Goal: Transaction & Acquisition: Download file/media

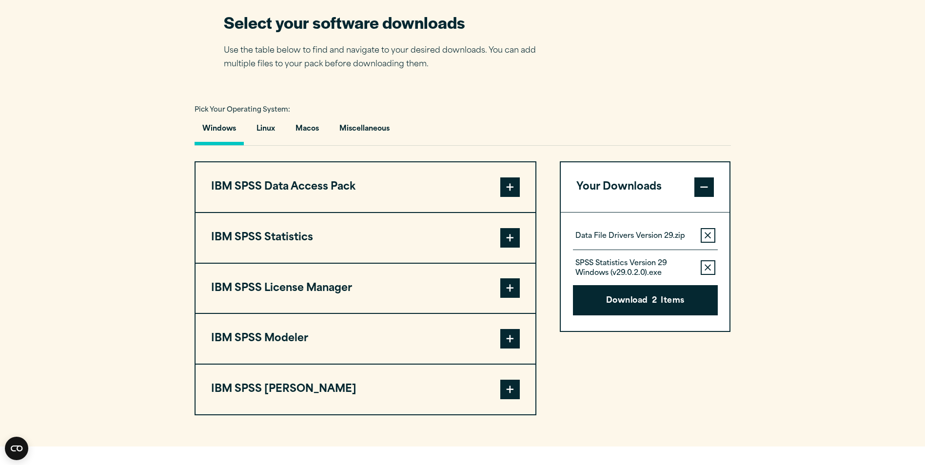
scroll to position [634, 0]
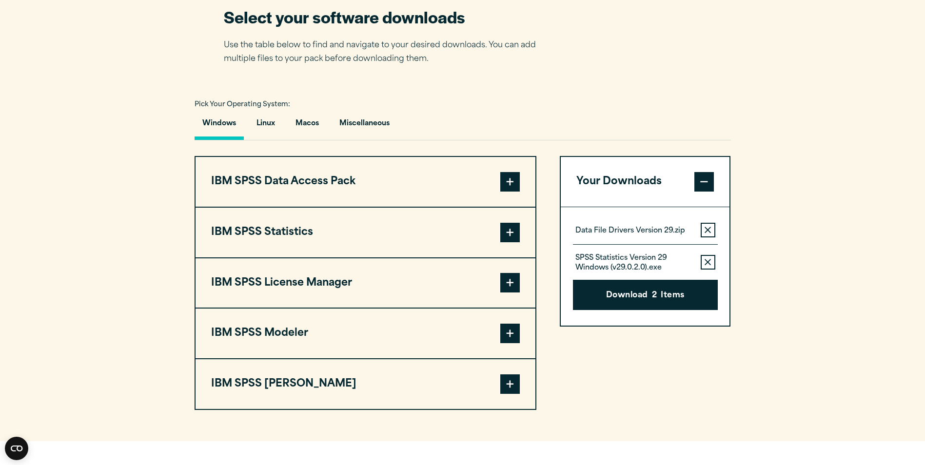
click at [325, 225] on button "IBM SPSS Statistics" at bounding box center [366, 233] width 340 height 50
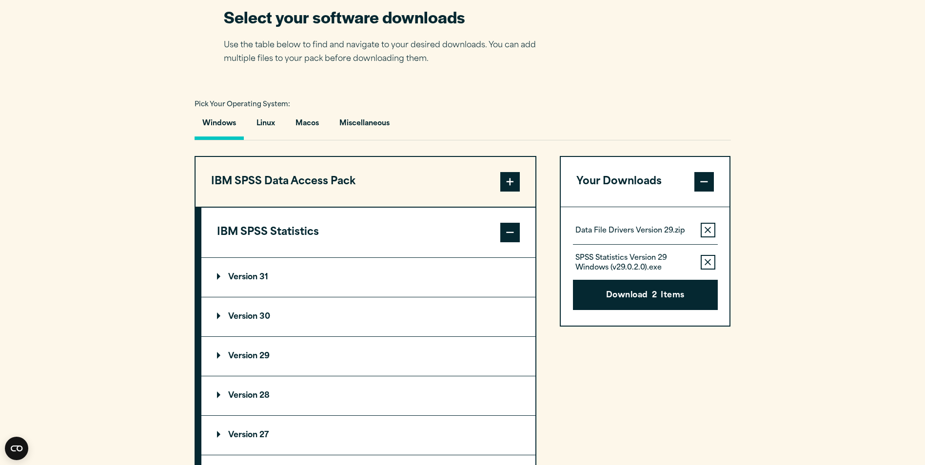
scroll to position [683, 0]
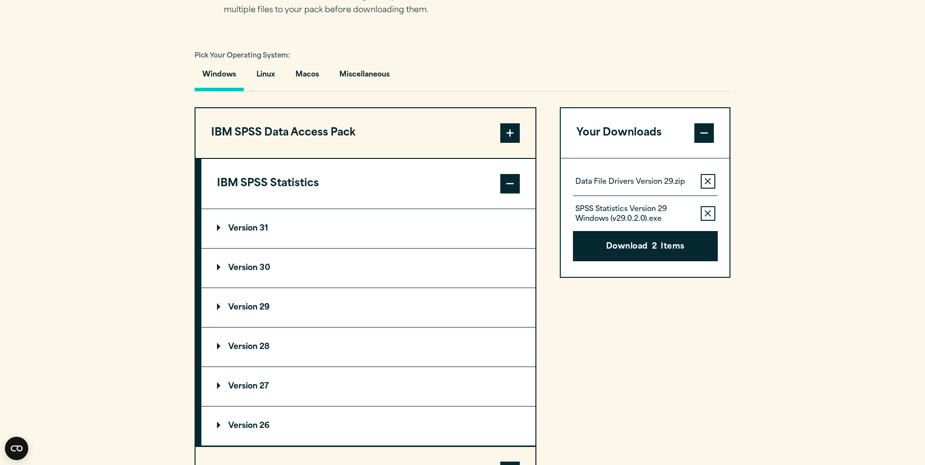
click at [262, 268] on p "Version 30" at bounding box center [243, 268] width 53 height 8
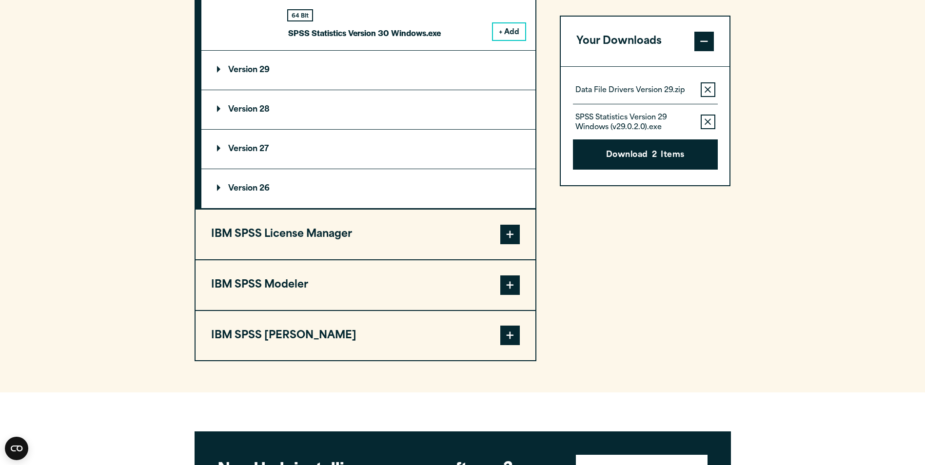
scroll to position [1025, 0]
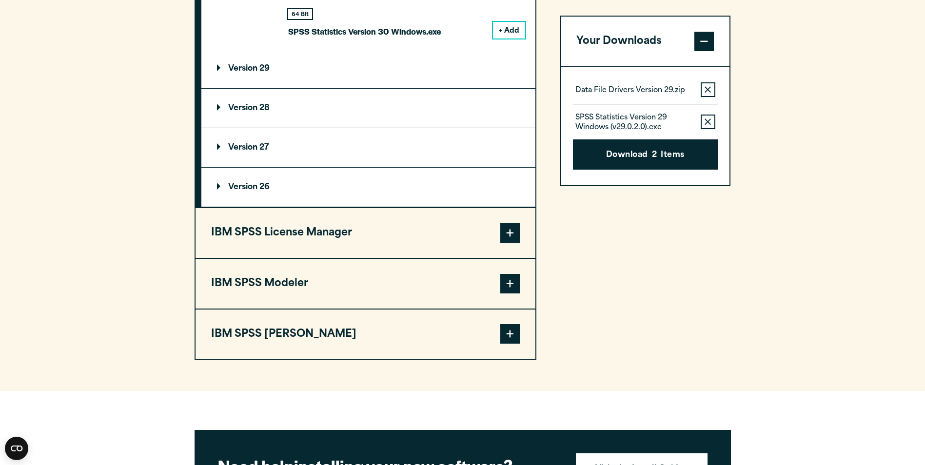
click at [341, 240] on button "IBM SPSS License Manager" at bounding box center [366, 233] width 340 height 50
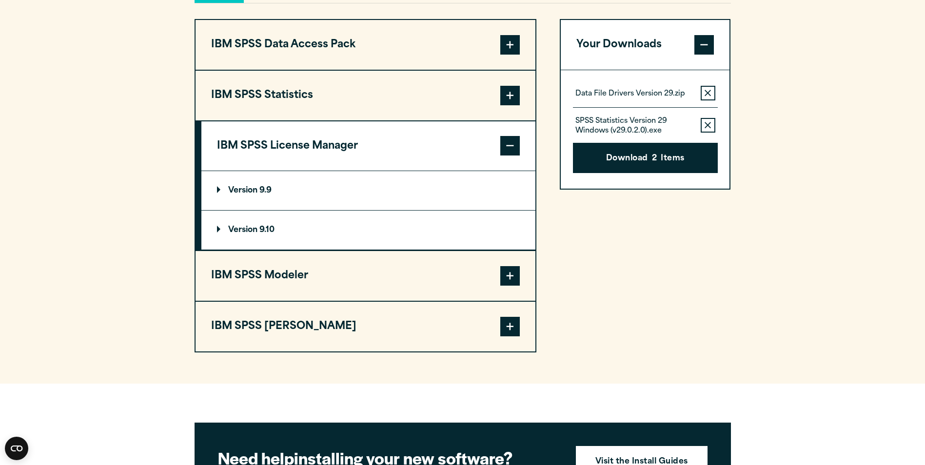
scroll to position [740, 0]
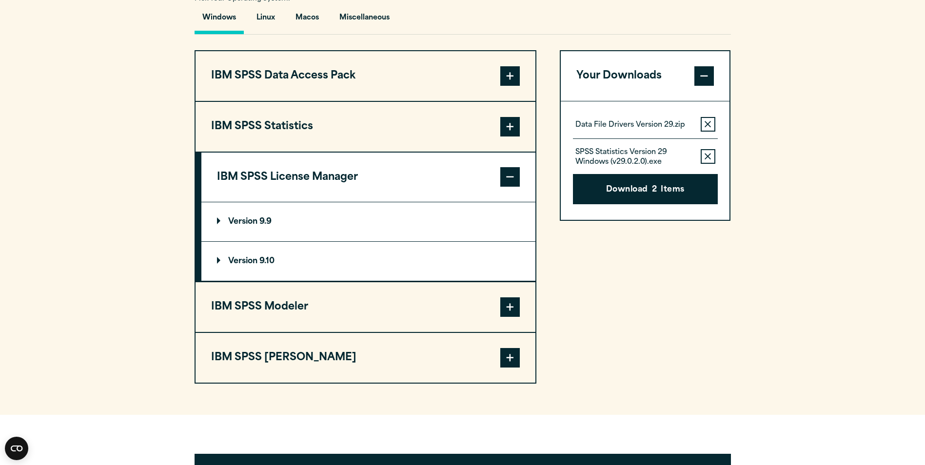
click at [305, 310] on button "IBM SPSS Modeler" at bounding box center [366, 307] width 340 height 50
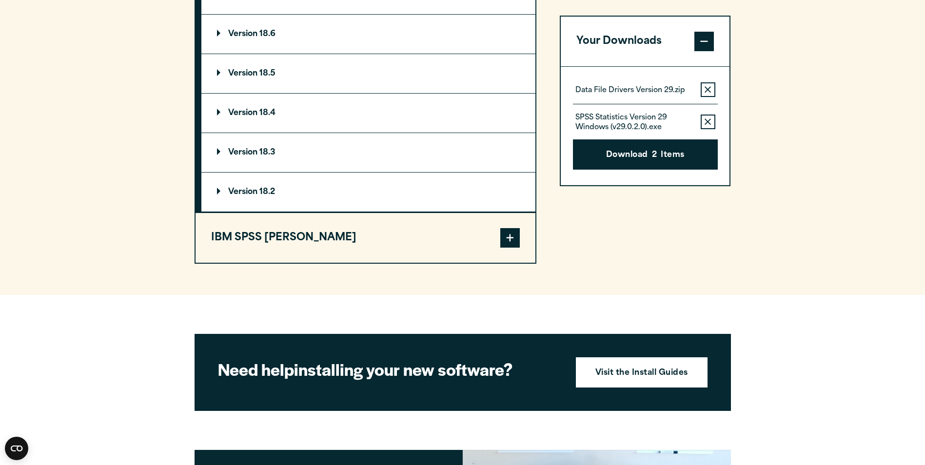
scroll to position [984, 0]
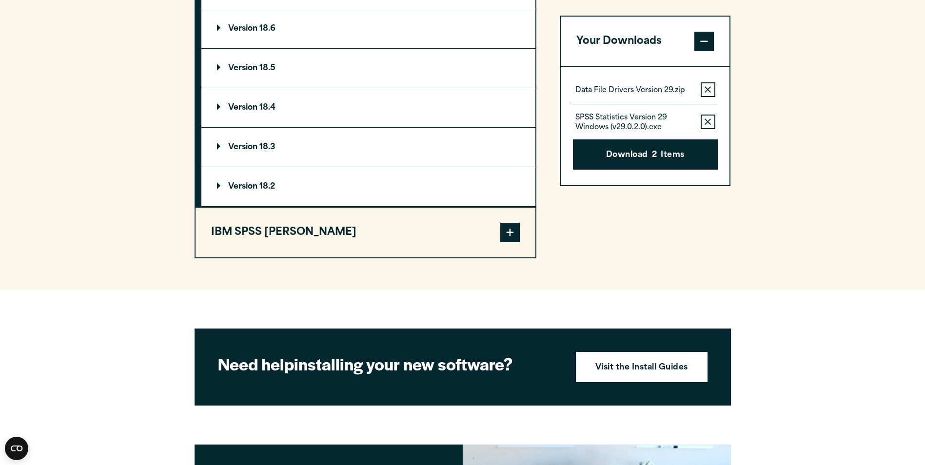
click at [307, 250] on button "IBM SPSS [PERSON_NAME]" at bounding box center [366, 233] width 340 height 50
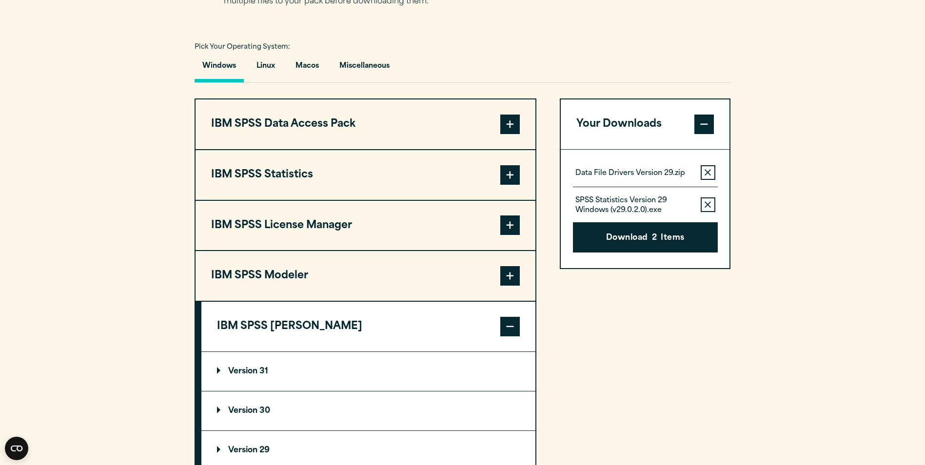
scroll to position [691, 0]
click at [301, 177] on button "IBM SPSS Statistics" at bounding box center [366, 176] width 340 height 50
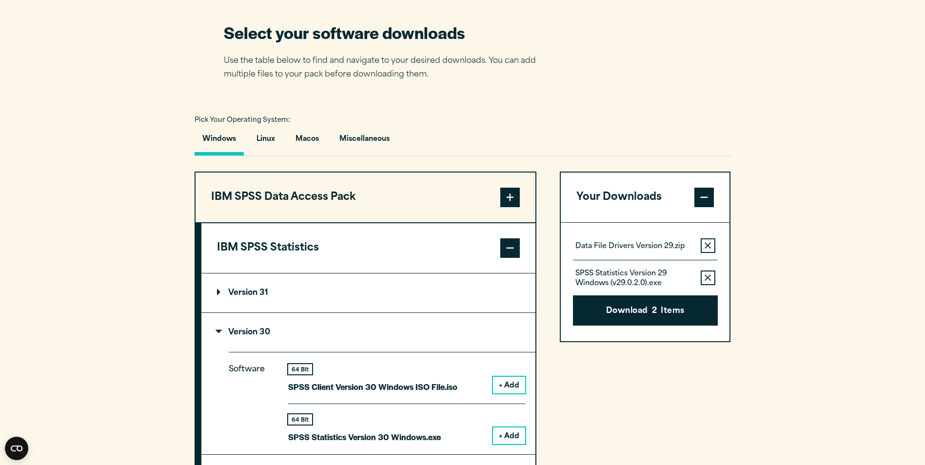
scroll to position [594, 0]
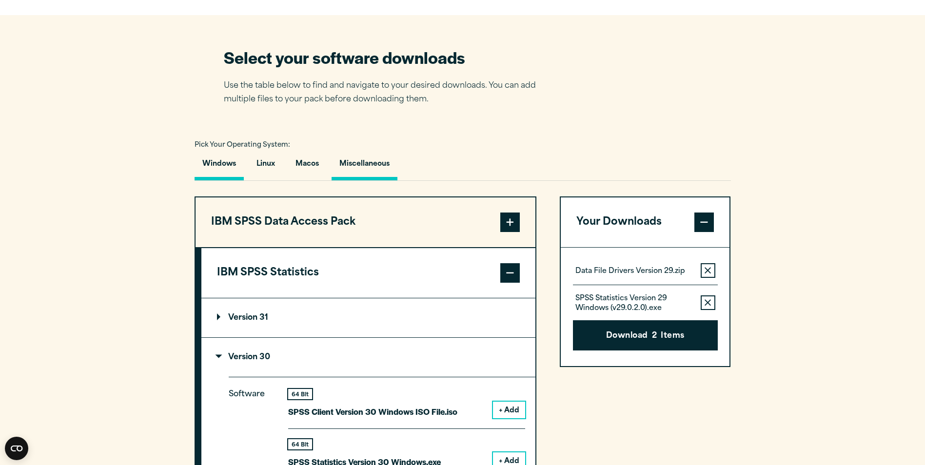
click at [357, 169] on button "Miscellaneous" at bounding box center [365, 167] width 66 height 28
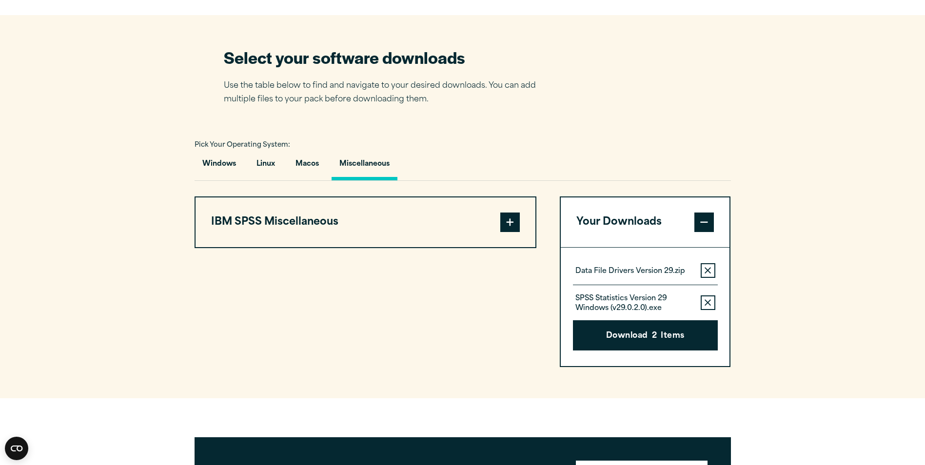
click at [325, 232] on button "IBM SPSS Miscellaneous" at bounding box center [366, 223] width 340 height 50
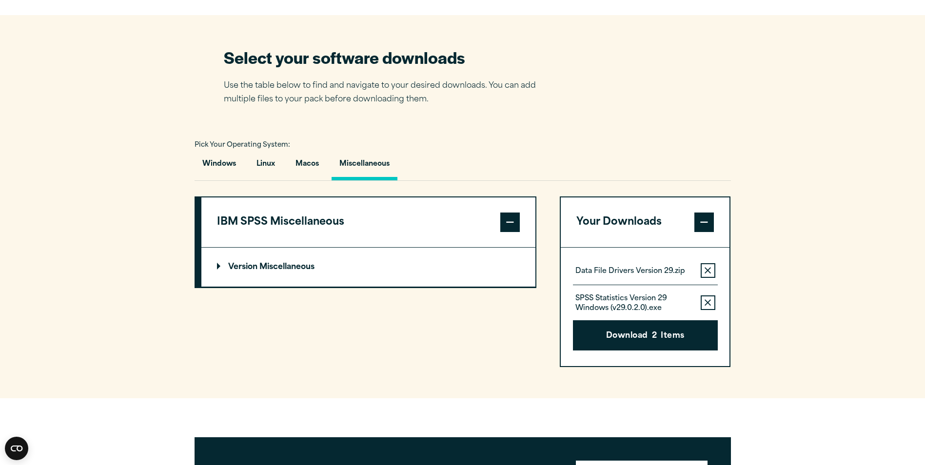
click at [278, 261] on summary "Version Miscellaneous" at bounding box center [368, 267] width 334 height 39
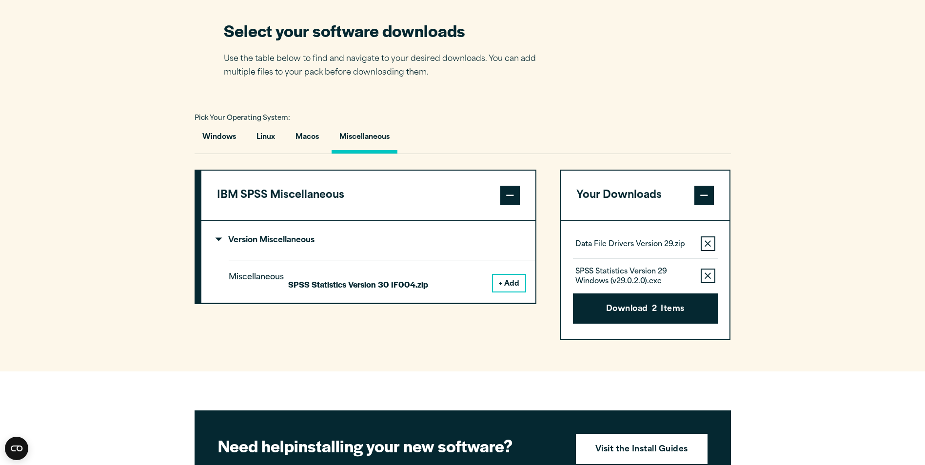
scroll to position [643, 0]
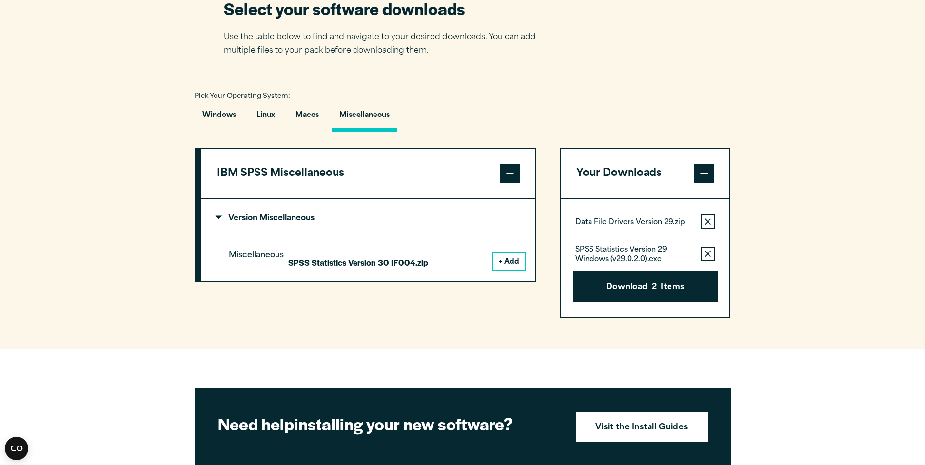
click at [353, 263] on p "SPSS Statistics Version 30 IF004.zip" at bounding box center [358, 263] width 140 height 14
click at [499, 262] on button "+ Add" at bounding box center [509, 261] width 32 height 17
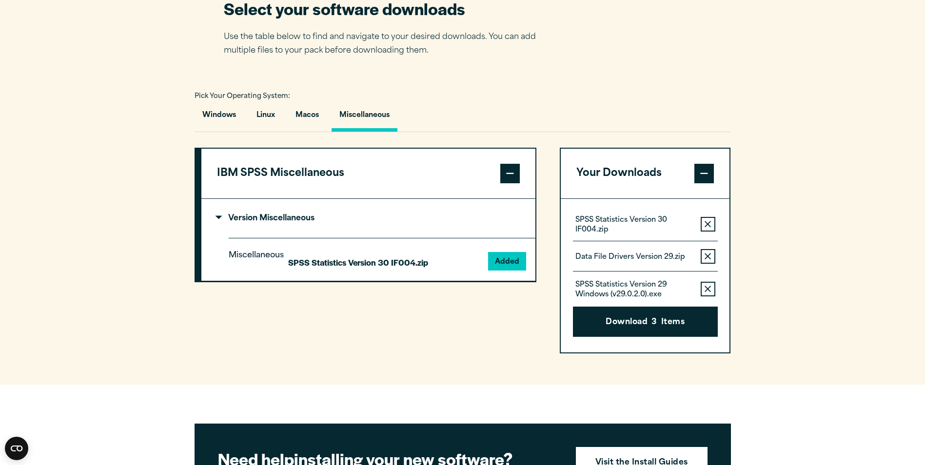
click at [709, 256] on icon "button" at bounding box center [708, 257] width 6 height 6
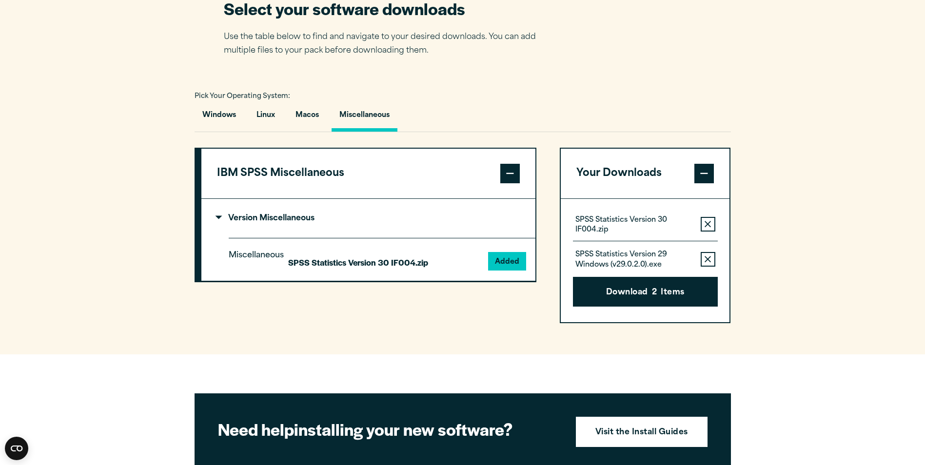
click at [708, 258] on icon "button" at bounding box center [708, 259] width 6 height 7
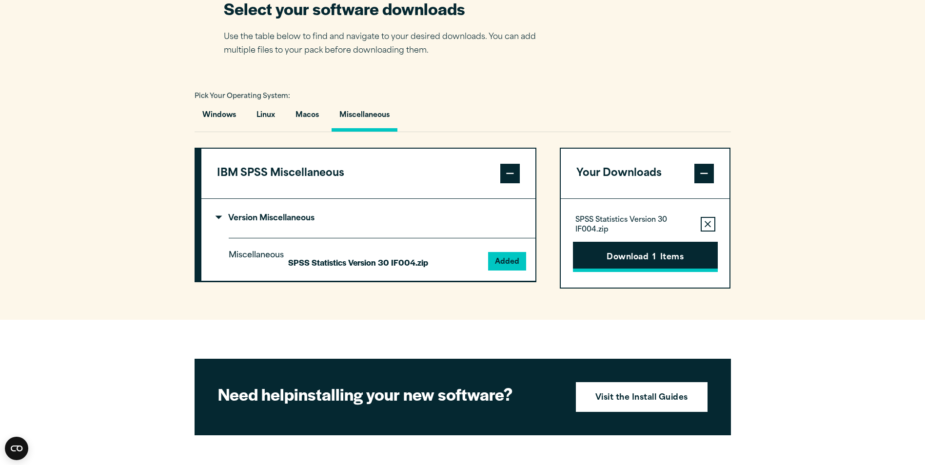
click at [643, 262] on button "Download 1 Items" at bounding box center [645, 257] width 145 height 30
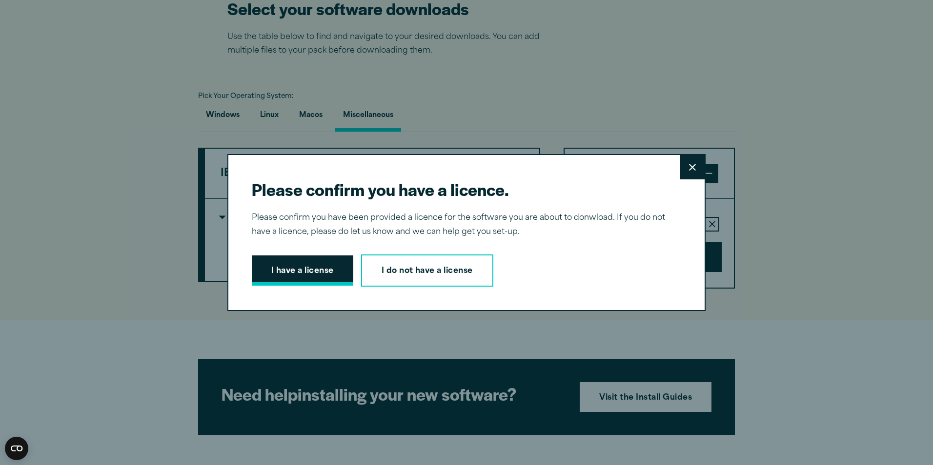
click at [286, 273] on button "I have a license" at bounding box center [302, 271] width 101 height 30
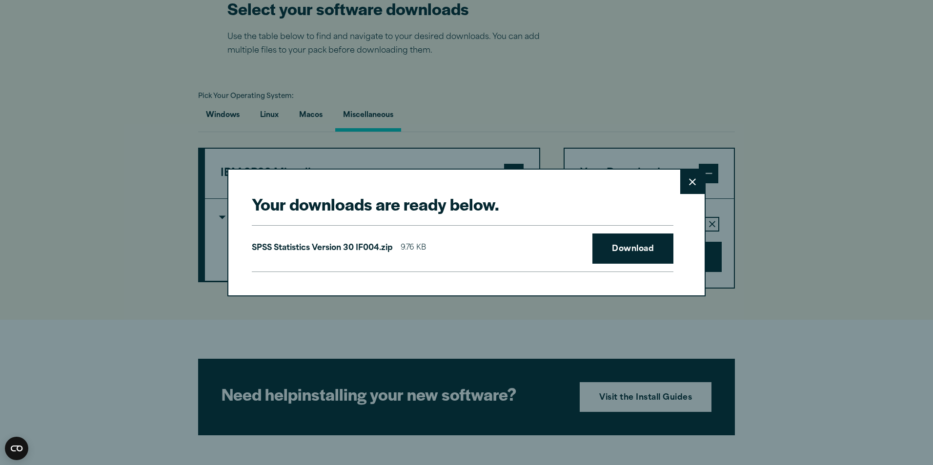
click at [684, 180] on button "Close" at bounding box center [692, 182] width 24 height 24
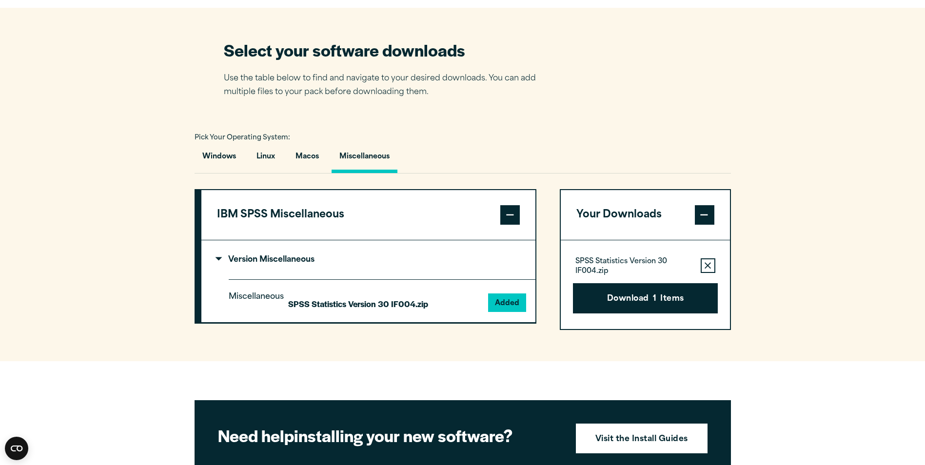
scroll to position [545, 0]
